Goal: Navigation & Orientation: Find specific page/section

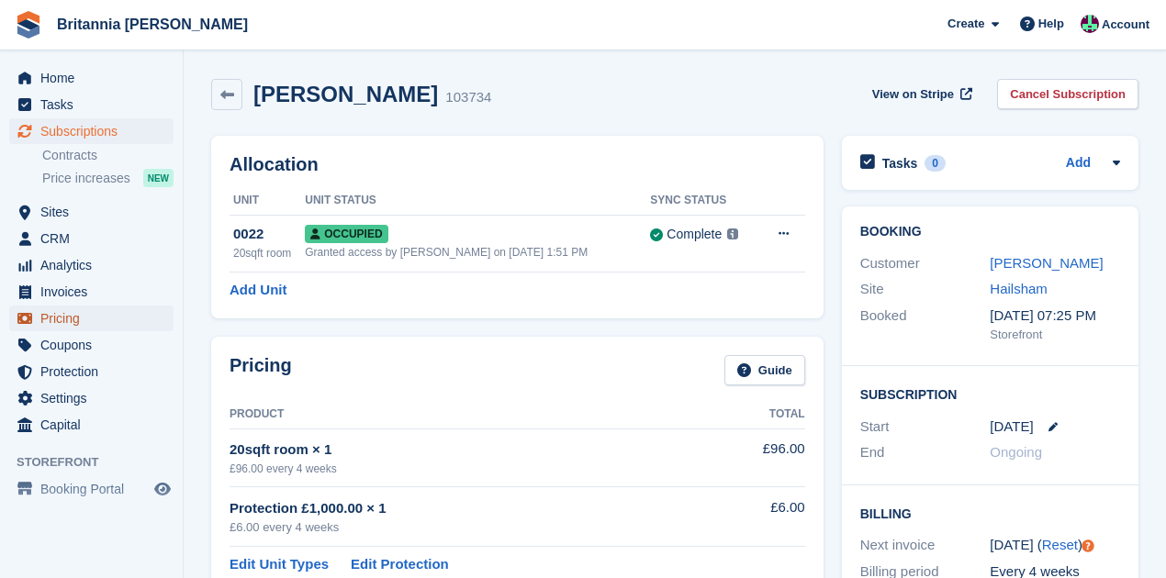
click at [73, 320] on span "Pricing" at bounding box center [95, 319] width 110 height 26
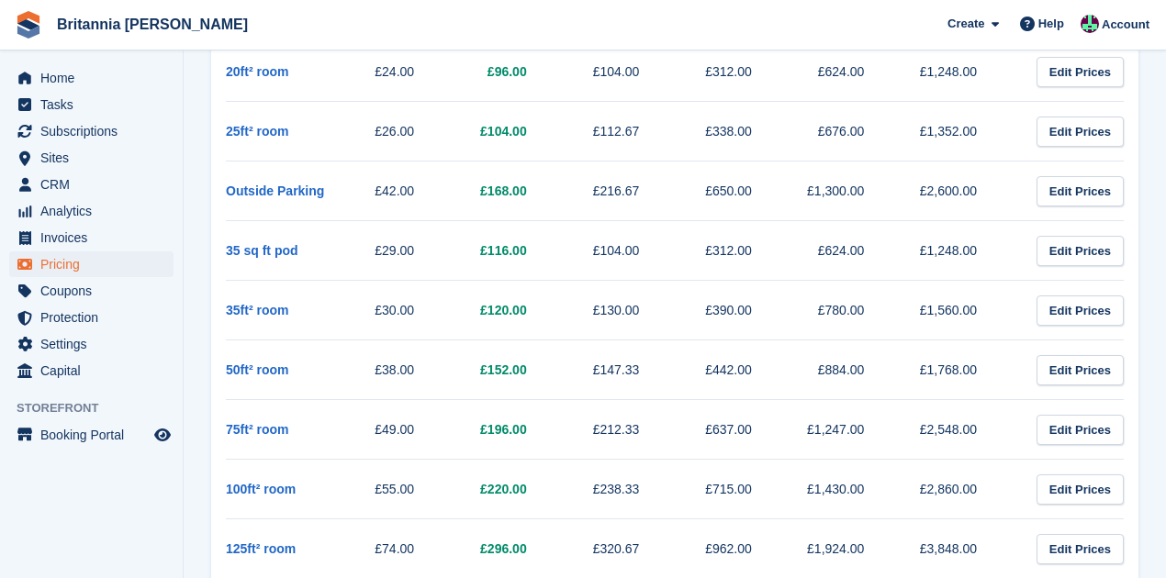
scroll to position [2999, 0]
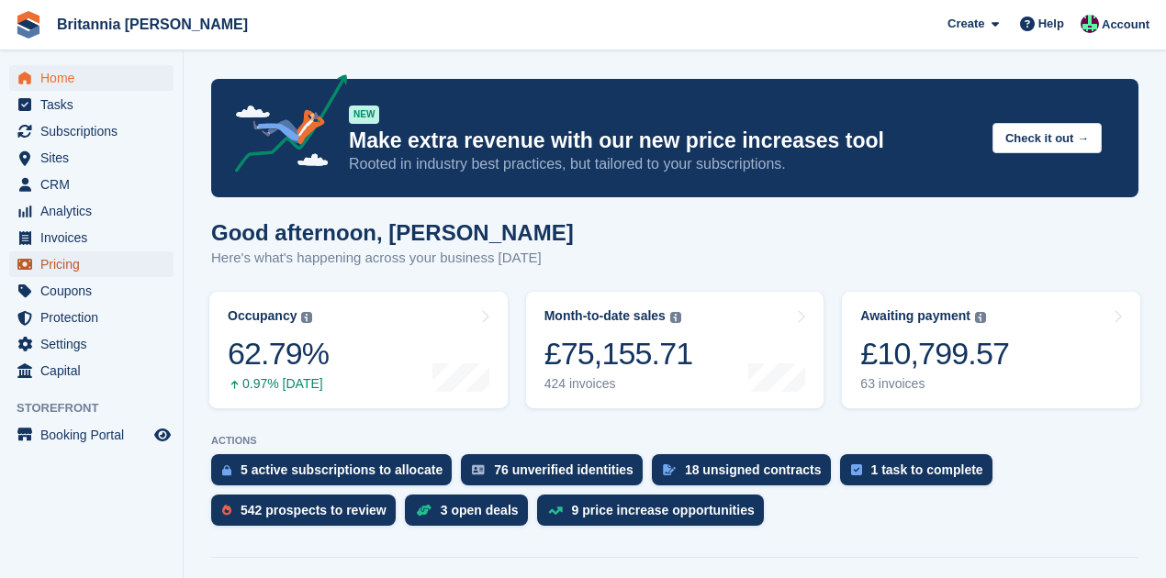
click at [73, 259] on span "Pricing" at bounding box center [95, 265] width 110 height 26
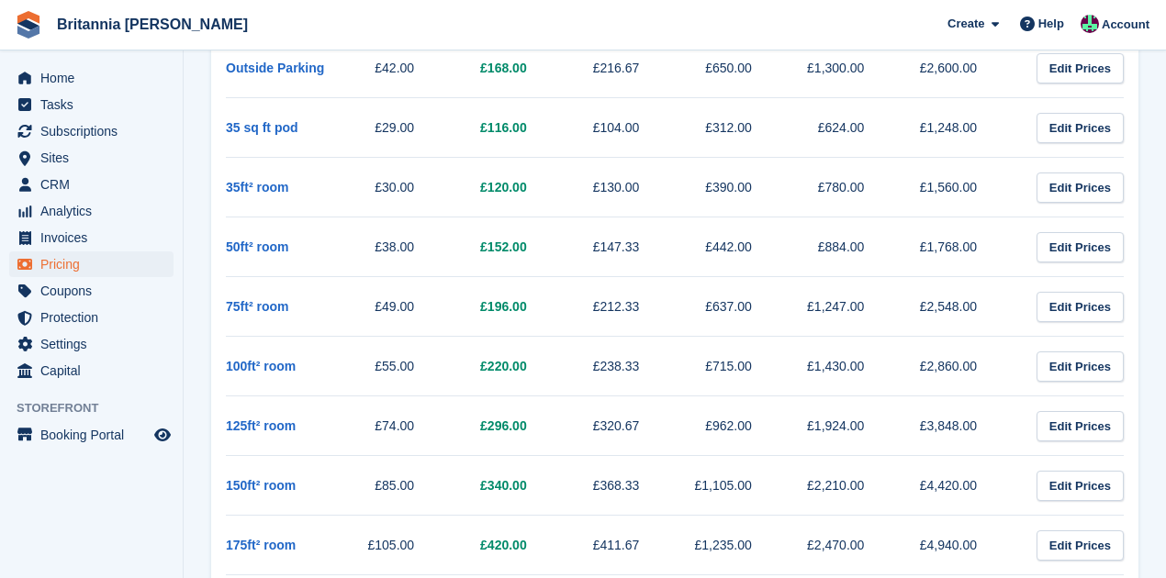
scroll to position [3182, 0]
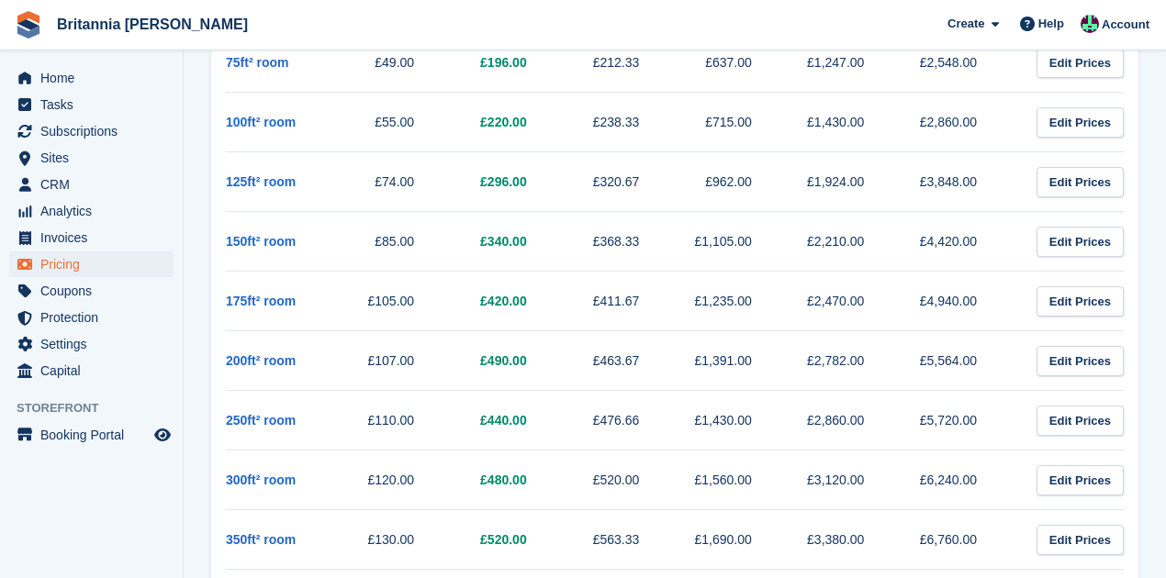
click at [314, 232] on td "150ft² room" at bounding box center [282, 242] width 113 height 60
click at [255, 234] on link "150ft² room" at bounding box center [261, 241] width 70 height 15
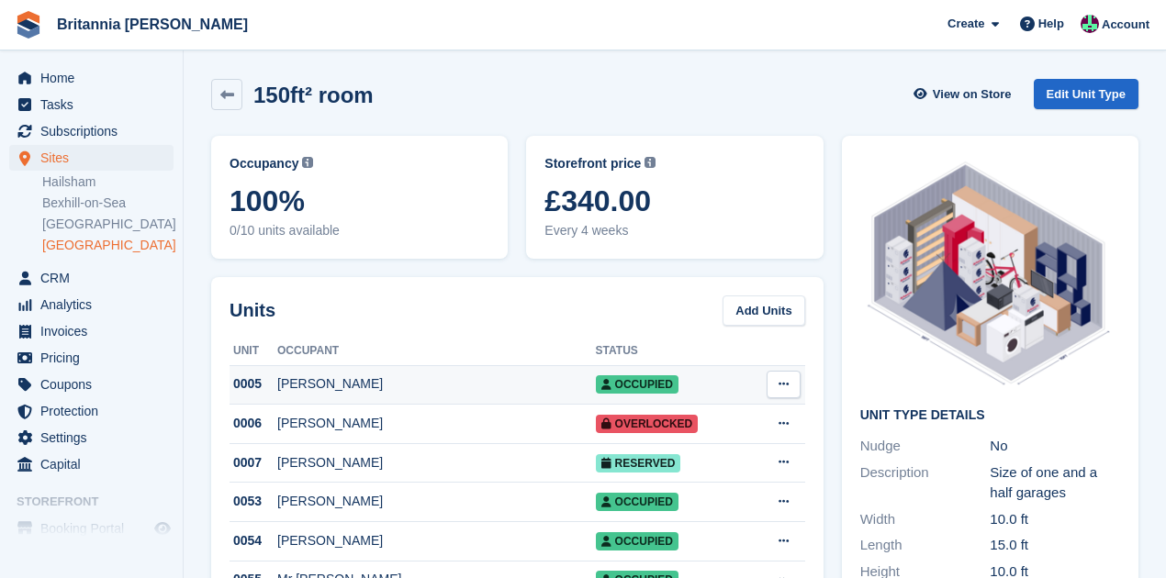
click at [244, 386] on div "0005" at bounding box center [254, 384] width 48 height 19
click at [57, 75] on span "Home" at bounding box center [95, 78] width 110 height 26
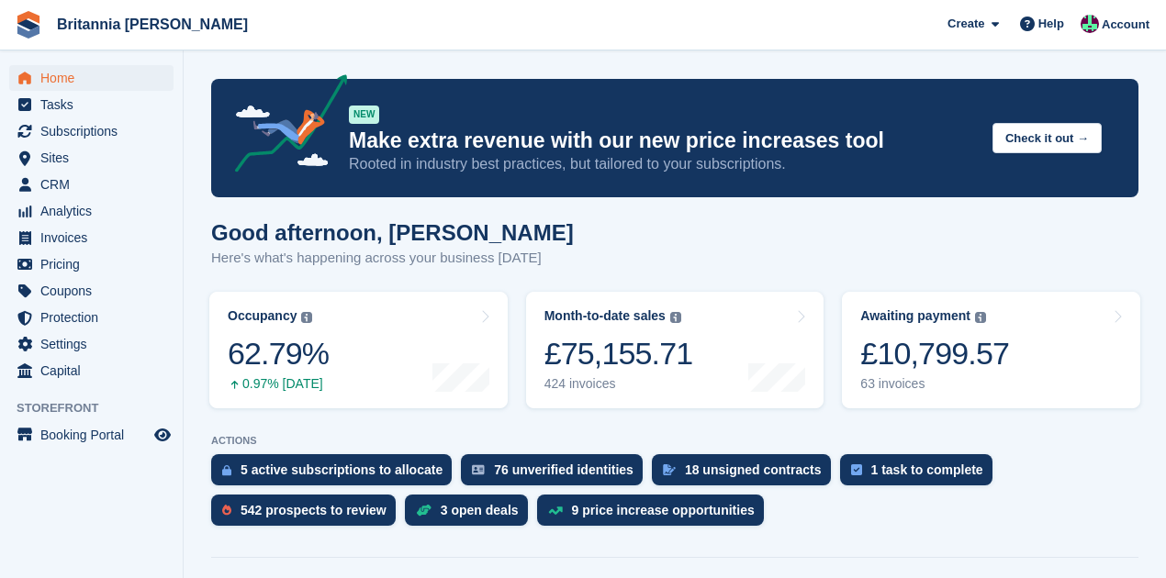
scroll to position [61, 0]
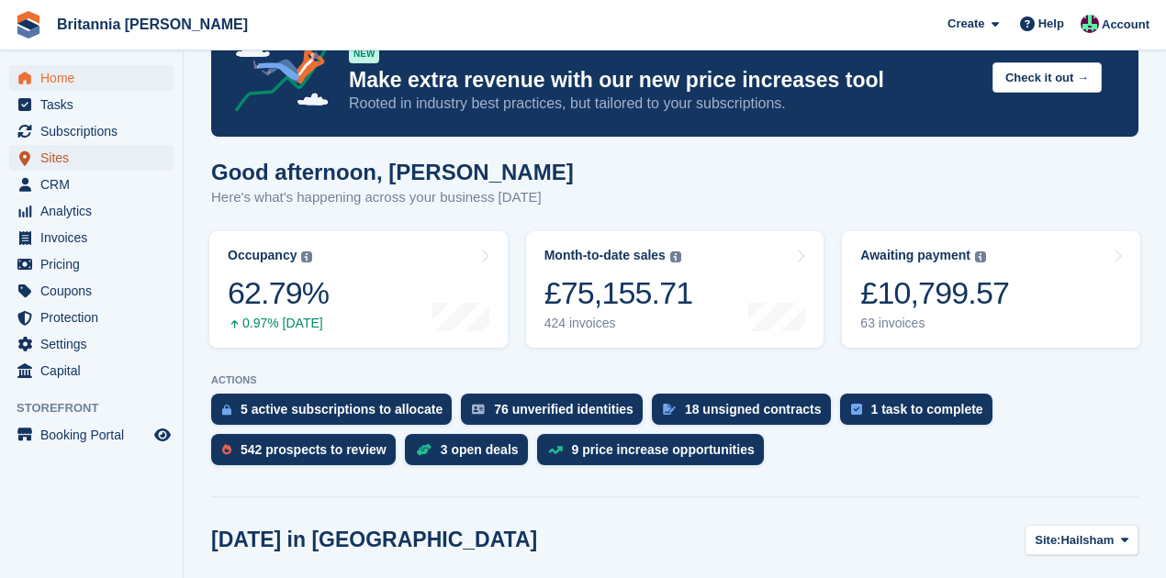
click at [64, 153] on span "Sites" at bounding box center [95, 158] width 110 height 26
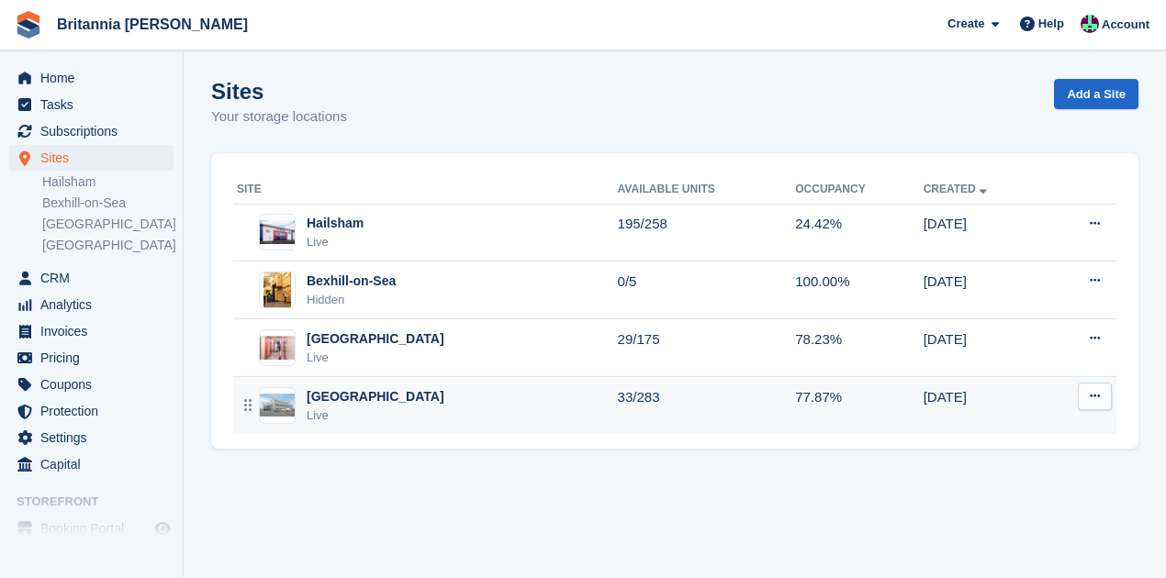
click at [368, 387] on div "[GEOGRAPHIC_DATA]" at bounding box center [376, 396] width 138 height 19
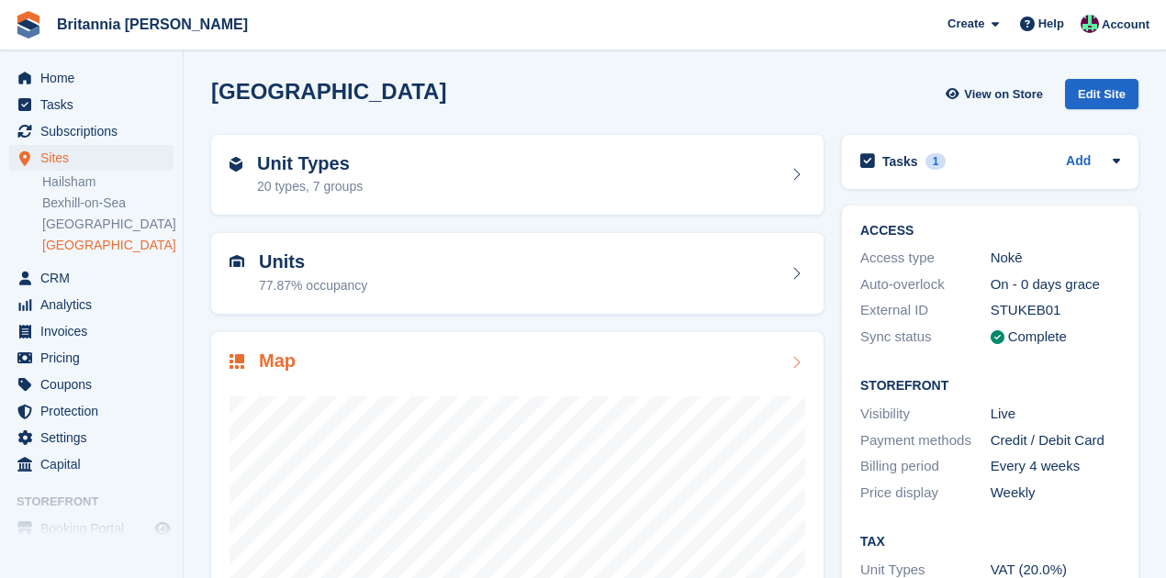
scroll to position [122, 0]
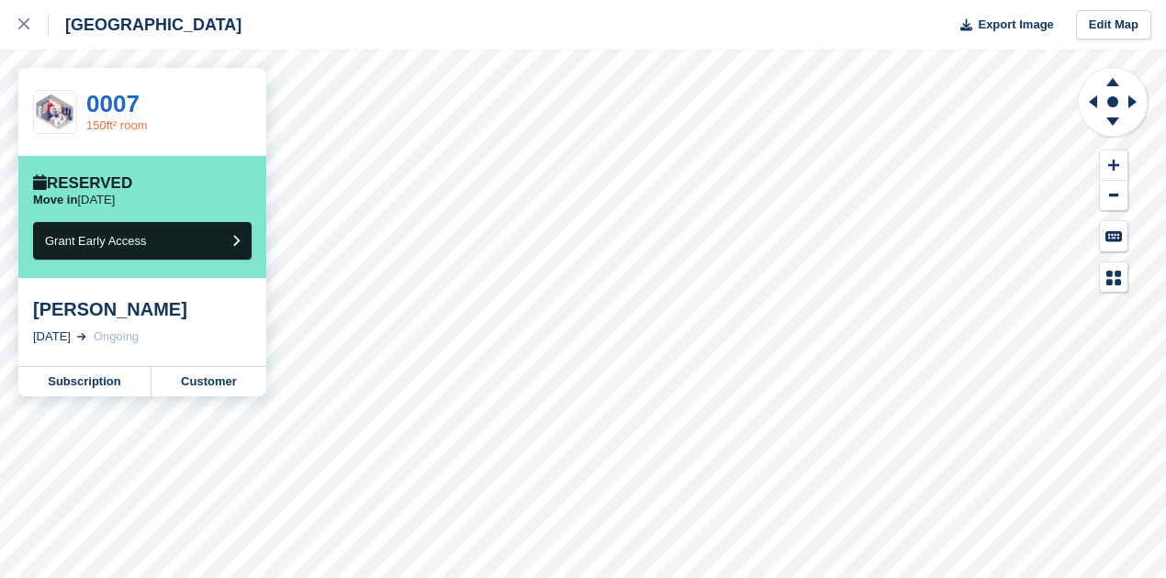
click at [108, 118] on link "150ft² room" at bounding box center [116, 125] width 61 height 14
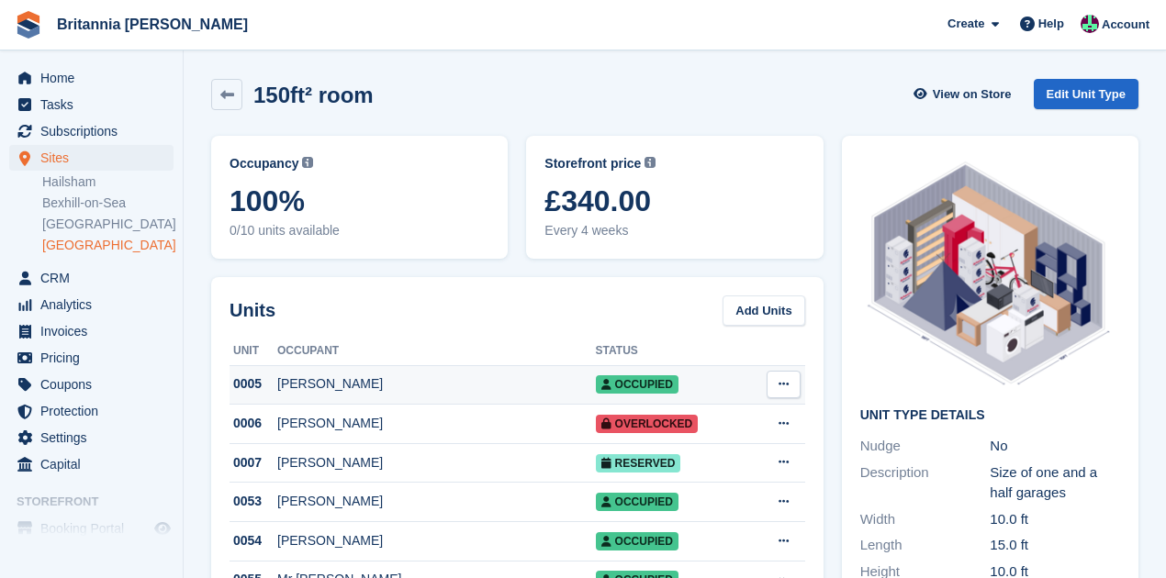
click at [234, 382] on div "0005" at bounding box center [254, 384] width 48 height 19
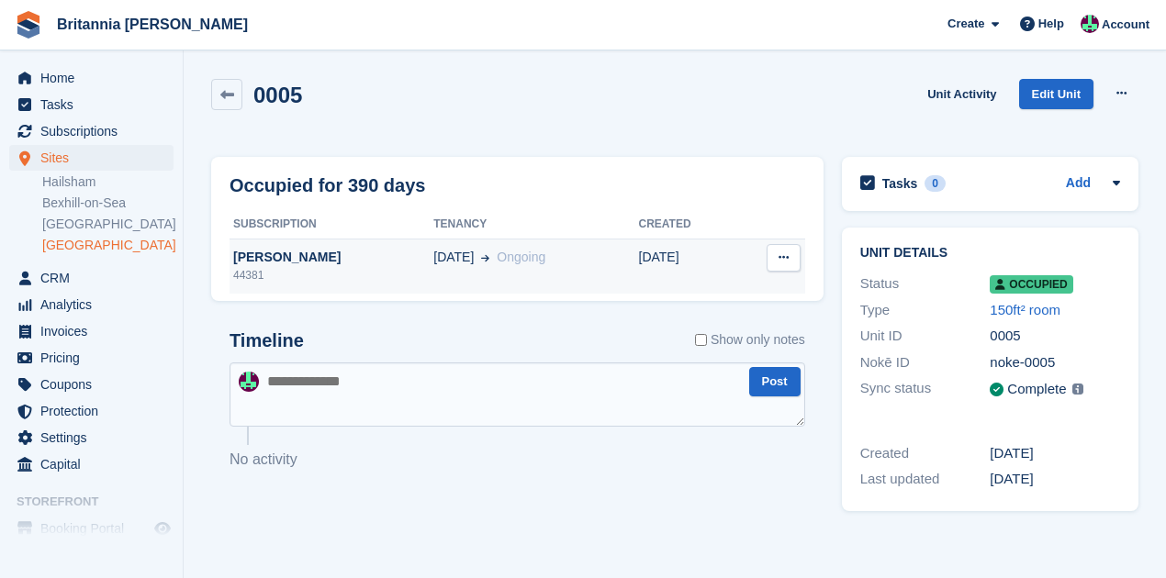
click at [791, 260] on button at bounding box center [784, 258] width 34 height 28
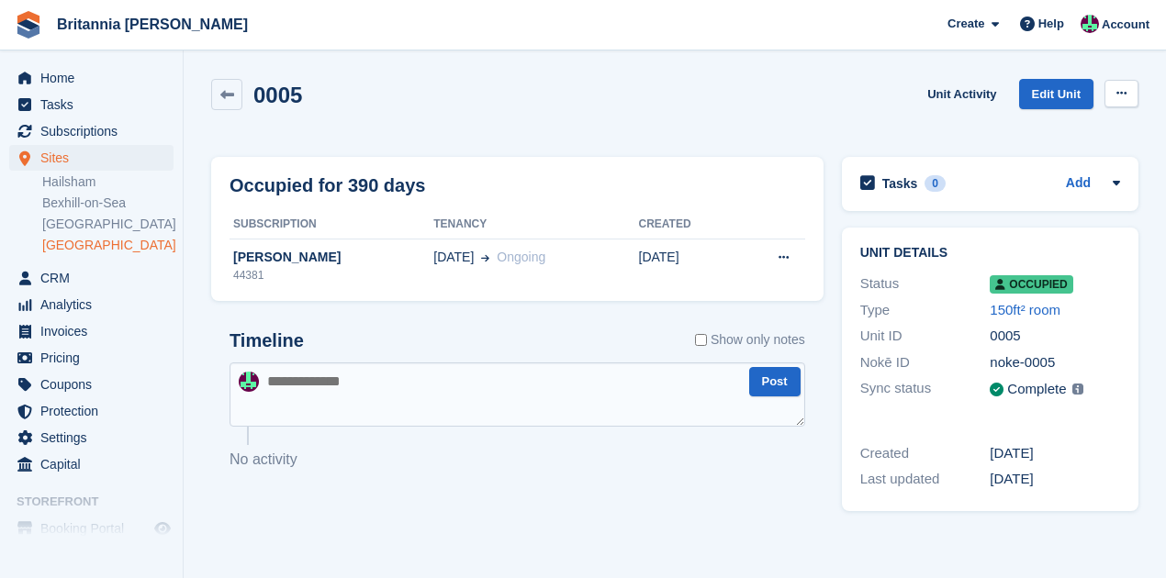
click at [1123, 93] on icon at bounding box center [1121, 93] width 10 height 12
click at [230, 95] on icon at bounding box center [227, 95] width 14 height 14
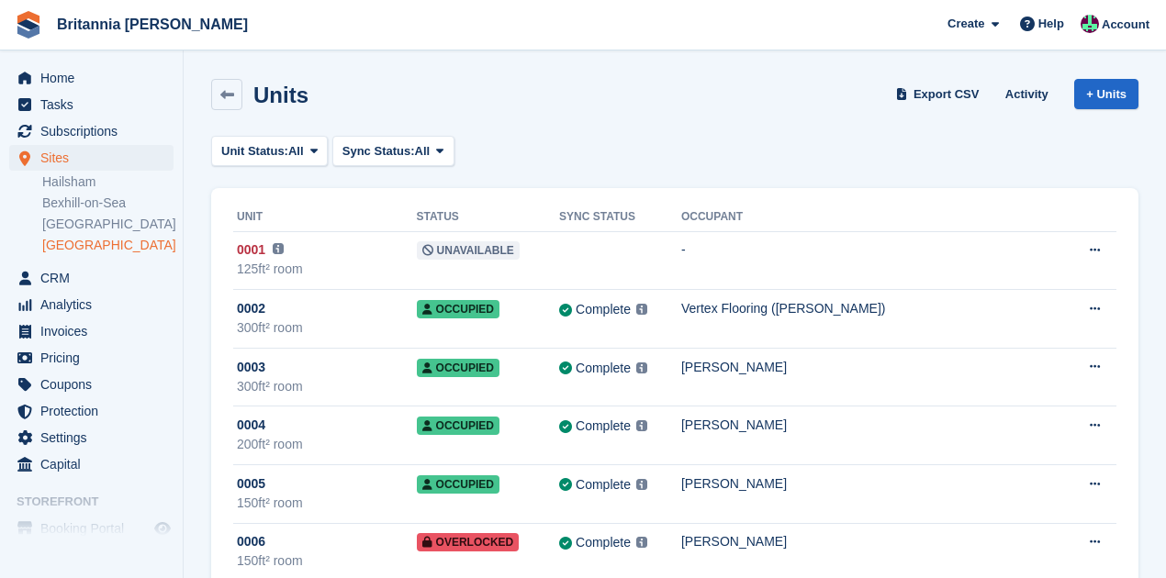
click at [226, 88] on icon at bounding box center [227, 95] width 14 height 14
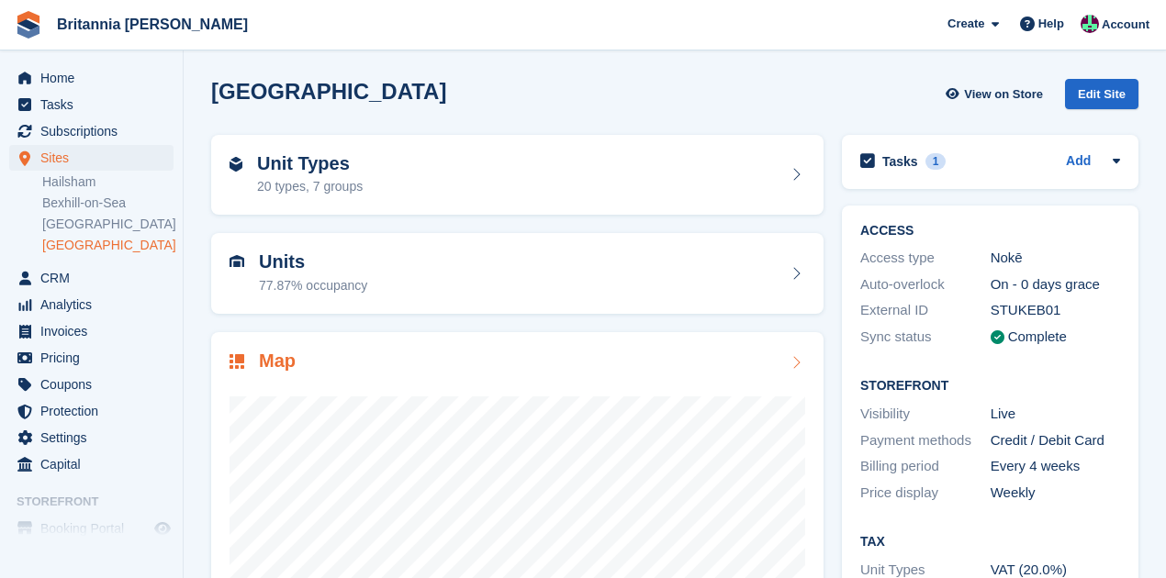
scroll to position [184, 0]
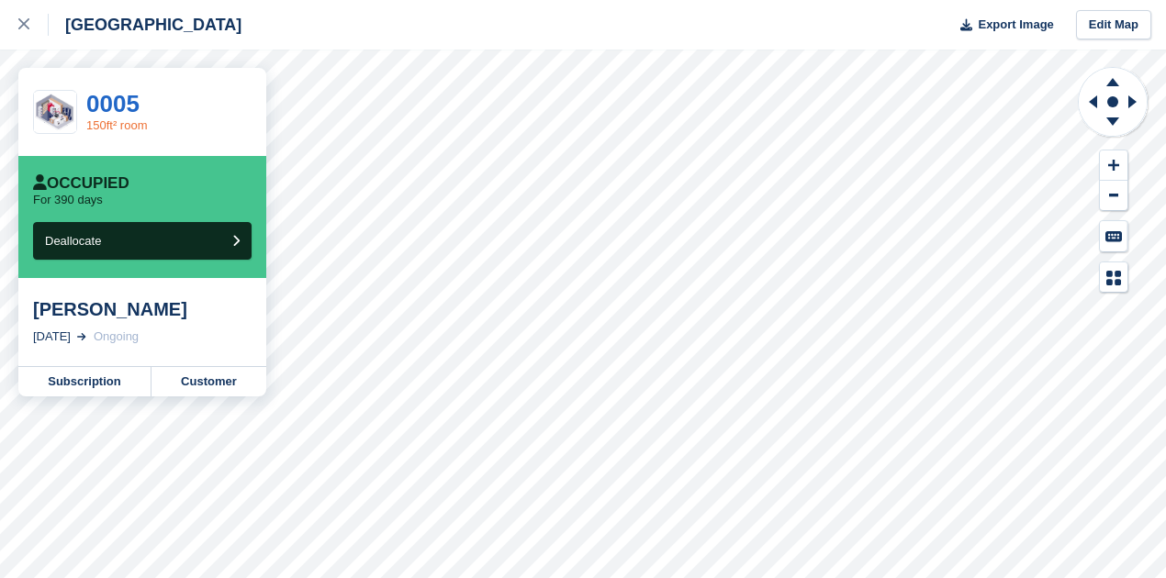
click at [103, 128] on link "150ft² room" at bounding box center [116, 125] width 61 height 14
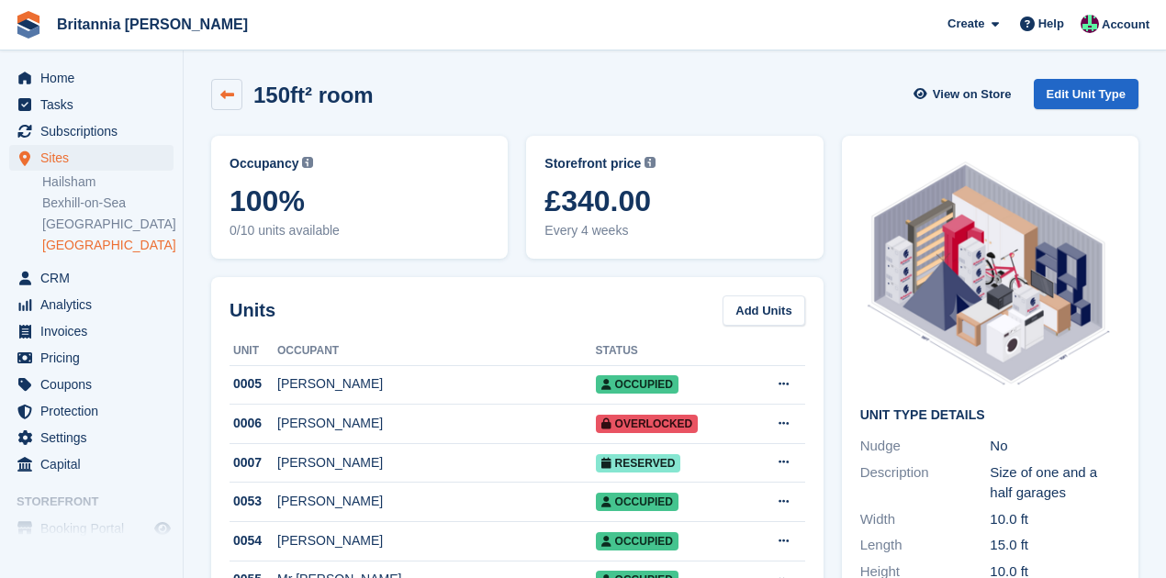
click at [234, 94] on link at bounding box center [226, 94] width 31 height 31
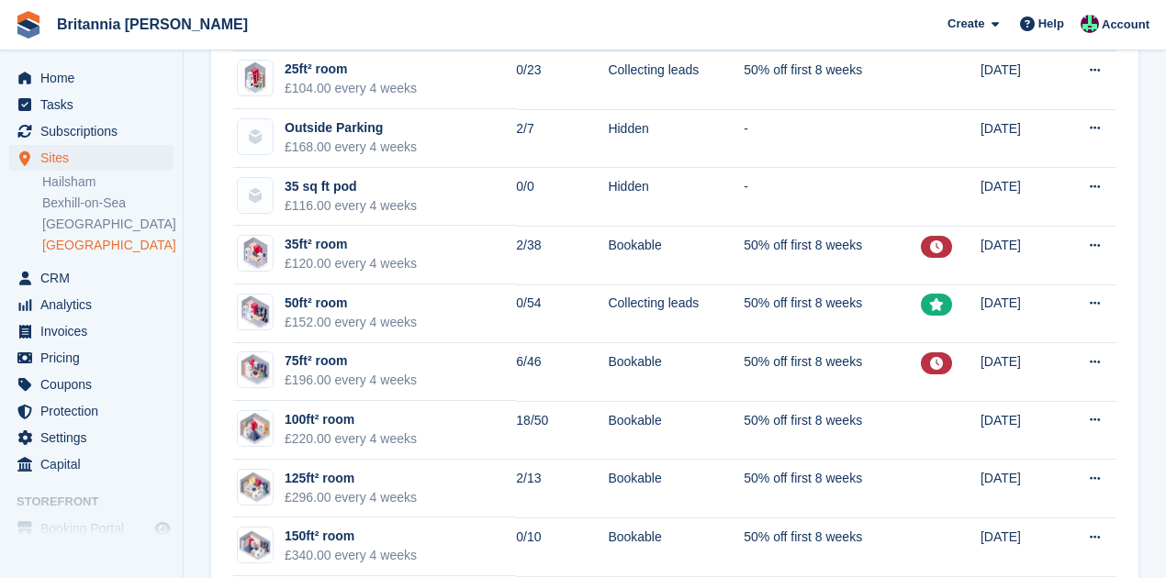
scroll to position [611, 0]
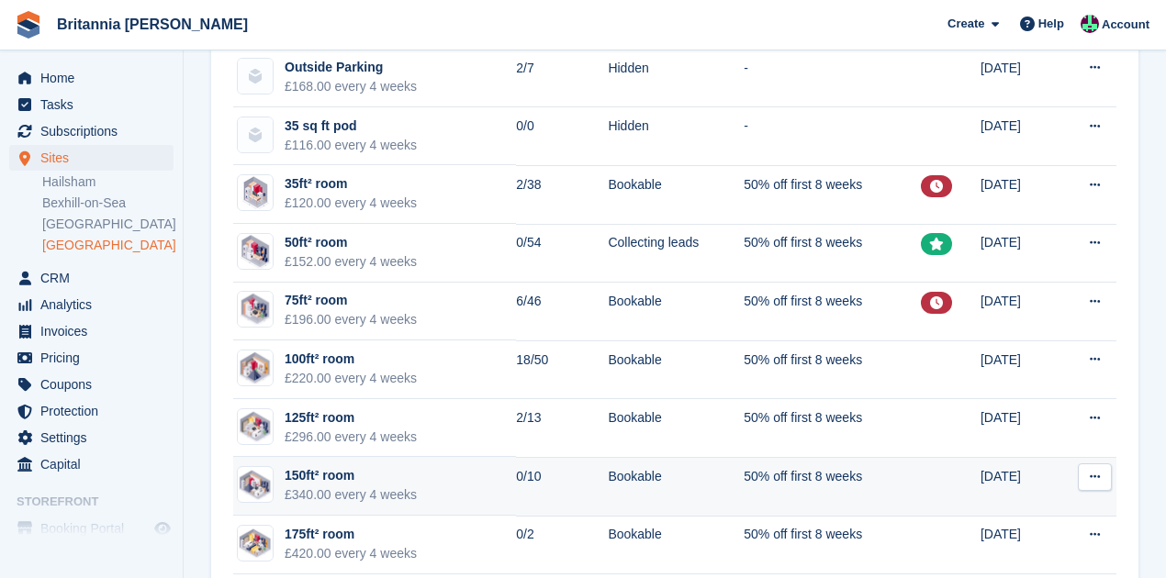
click at [1105, 476] on button at bounding box center [1095, 478] width 34 height 28
click at [1105, 474] on button at bounding box center [1095, 478] width 34 height 28
click at [340, 468] on div "150ft² room" at bounding box center [351, 475] width 132 height 19
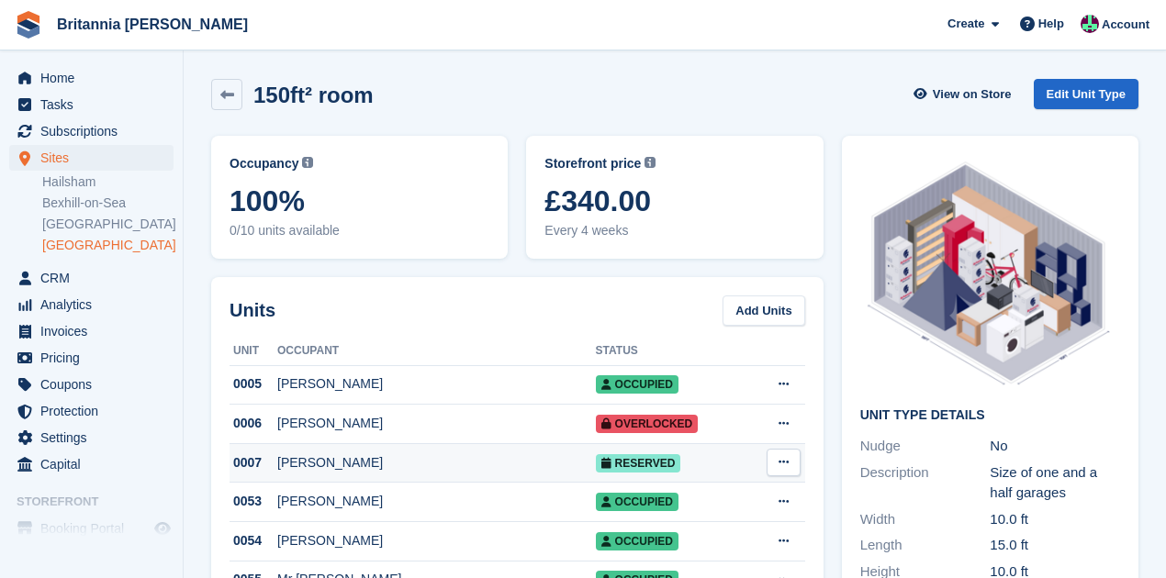
scroll to position [122, 0]
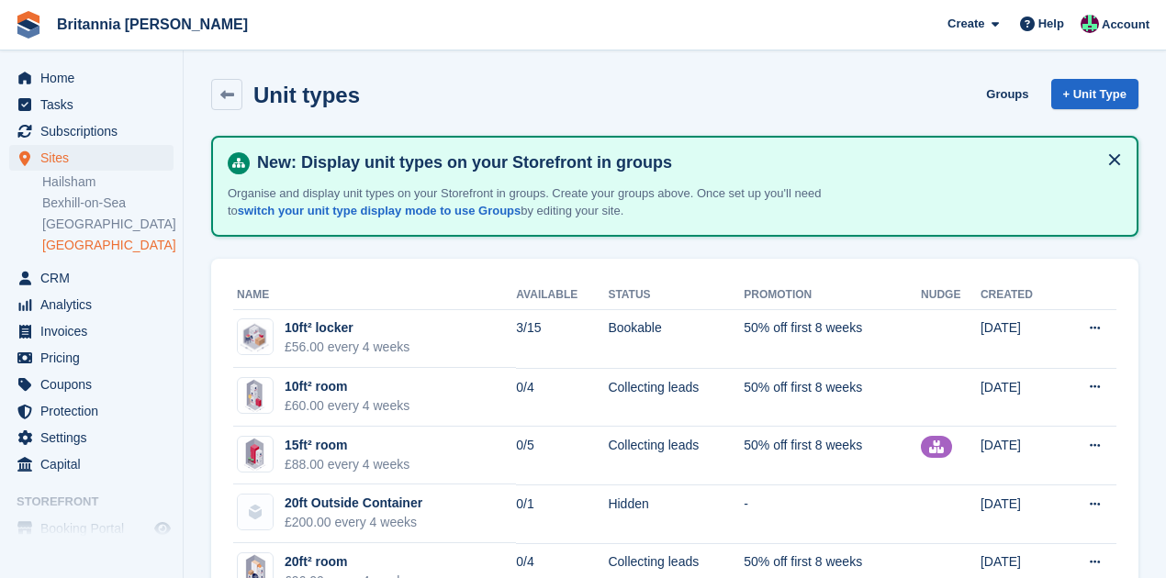
scroll to position [611, 0]
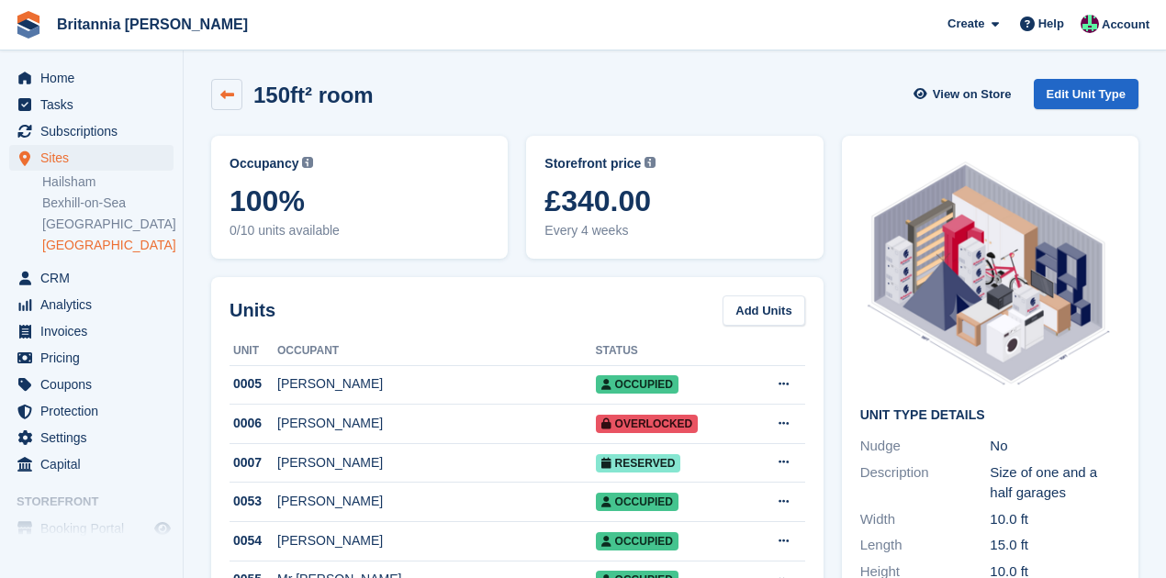
click at [224, 97] on icon at bounding box center [227, 95] width 14 height 14
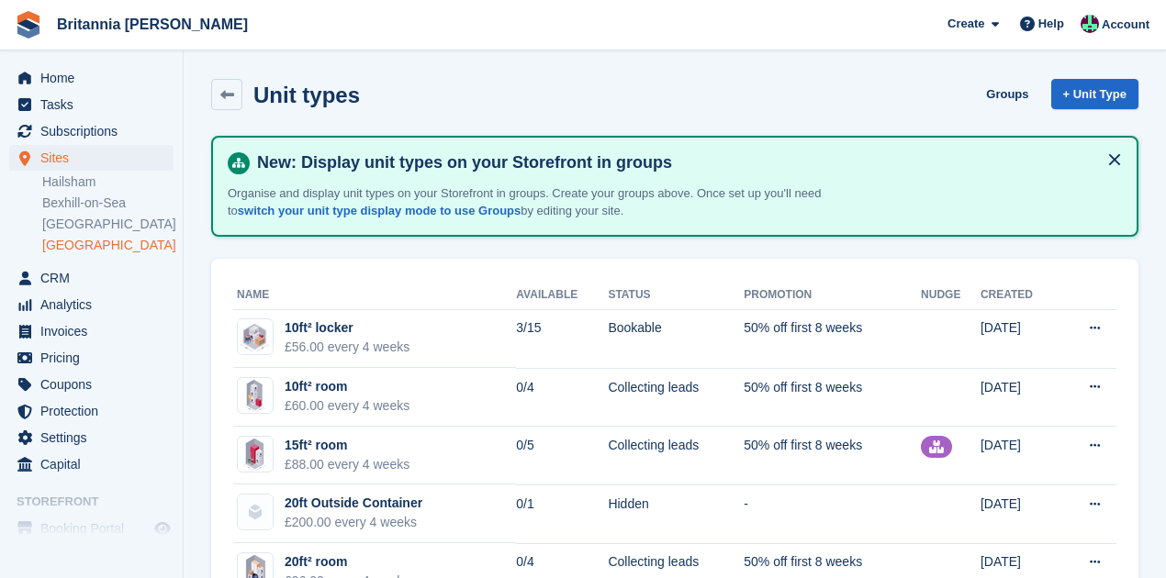
click at [224, 97] on icon at bounding box center [227, 95] width 14 height 14
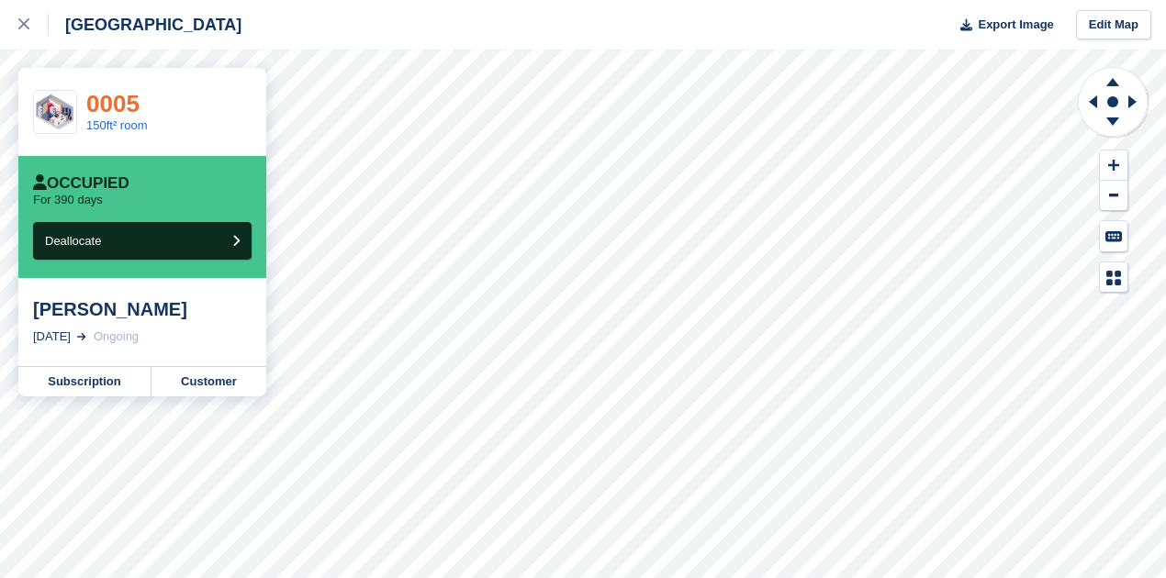
click at [97, 97] on link "0005" at bounding box center [112, 104] width 53 height 28
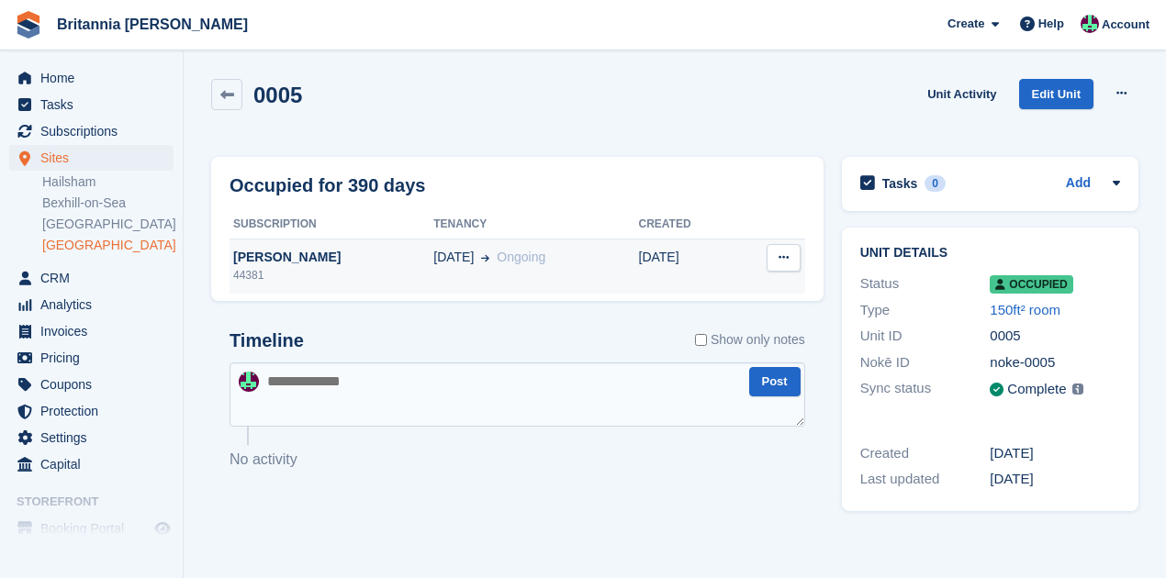
click at [781, 263] on icon at bounding box center [784, 258] width 10 height 12
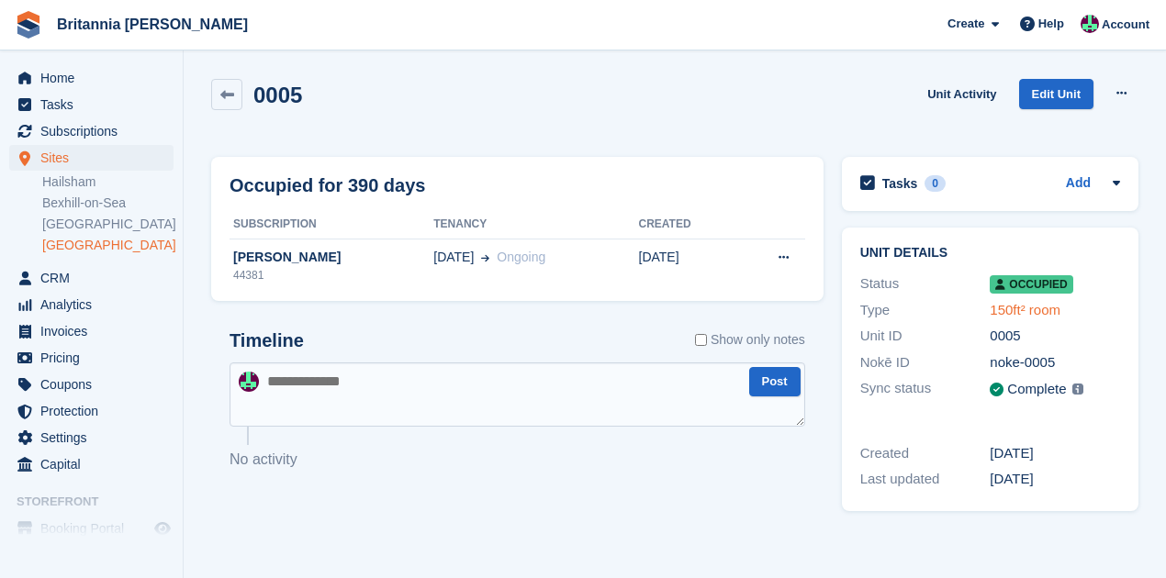
click at [1000, 310] on link "150ft² room" at bounding box center [1025, 310] width 71 height 16
